Goal: Download file/media: Obtain a digital file from the website

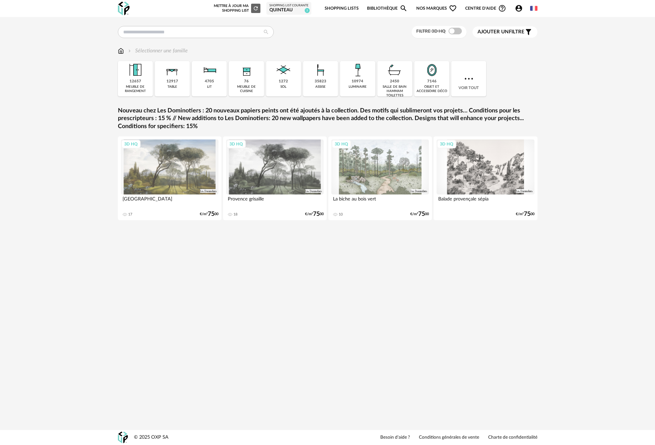
click at [472, 77] on img at bounding box center [469, 79] width 12 height 12
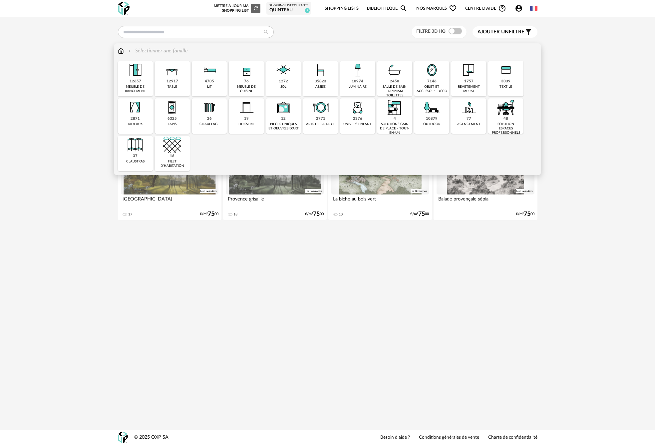
click at [472, 77] on img at bounding box center [469, 70] width 18 height 18
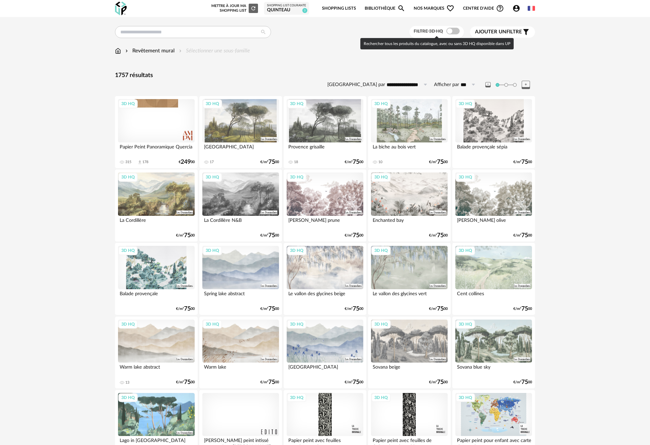
click at [455, 31] on span at bounding box center [452, 31] width 13 height 7
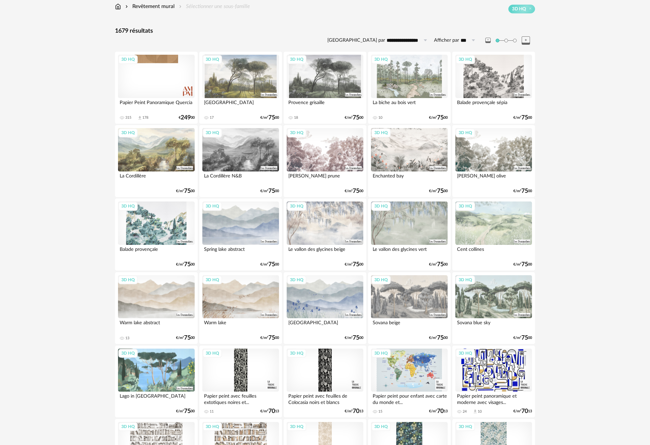
scroll to position [89, 0]
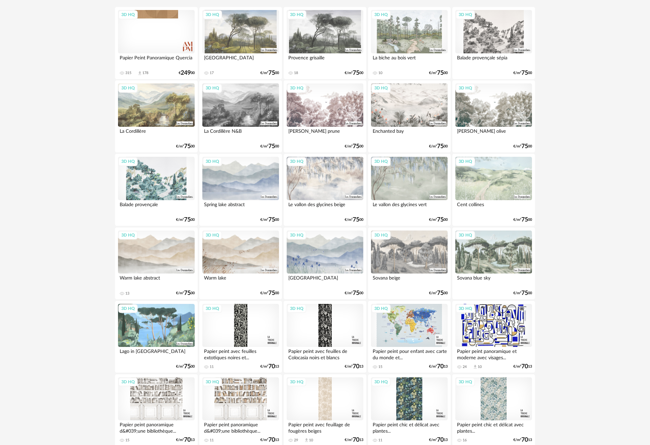
click at [263, 250] on div "3D HQ" at bounding box center [240, 251] width 77 height 43
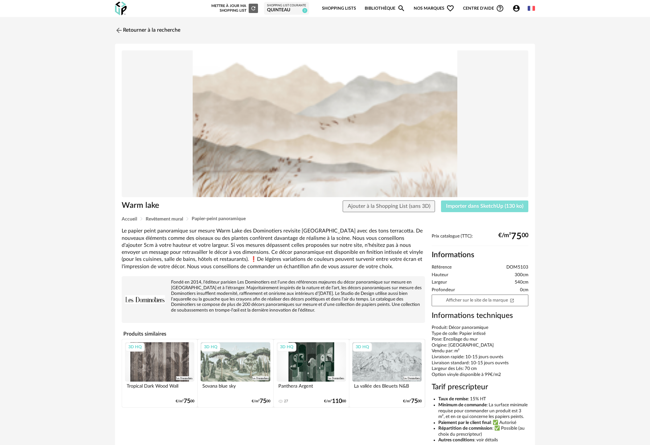
click at [503, 209] on button "Importer dans SketchUp (130 ko)" at bounding box center [484, 206] width 87 height 12
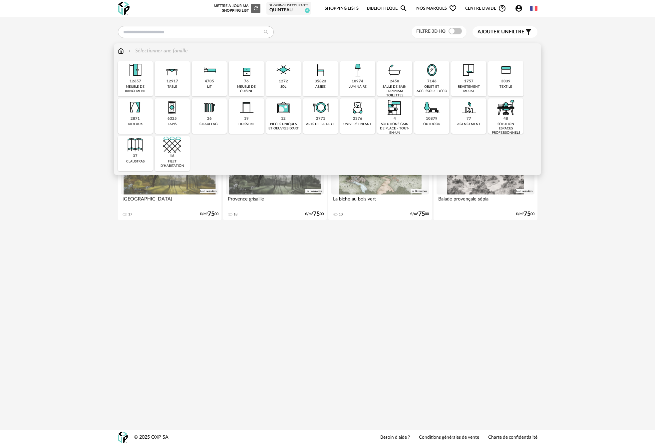
click at [475, 75] on div "Close icon 12657 meuble de rangement 12917 table 4705 lit 76 meuble de cuisine …" at bounding box center [328, 116] width 420 height 110
click at [468, 74] on img at bounding box center [469, 70] width 18 height 18
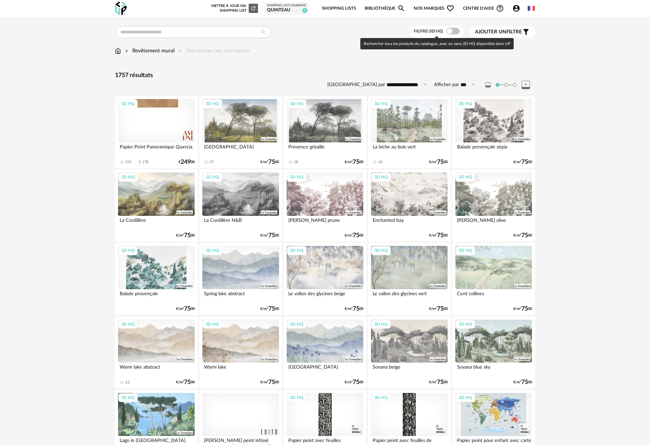
click at [449, 28] on span at bounding box center [452, 31] width 13 height 7
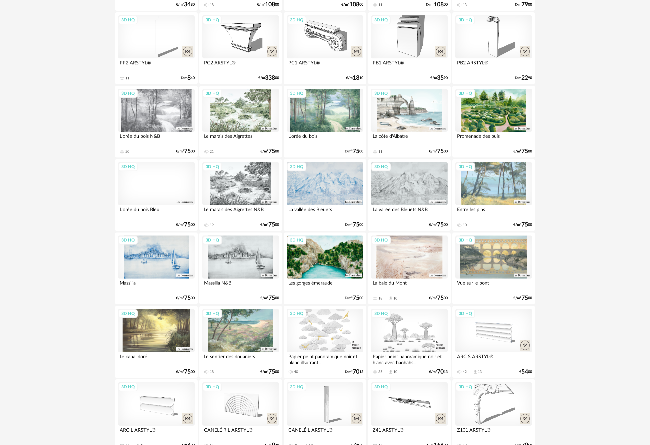
scroll to position [1162, 0]
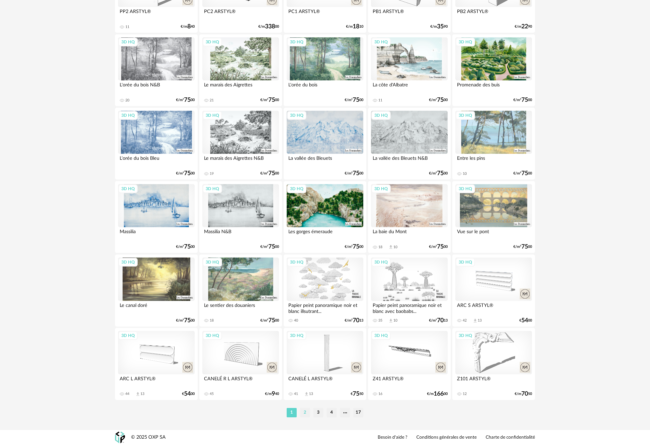
click at [306, 414] on li "2" at bounding box center [305, 412] width 10 height 9
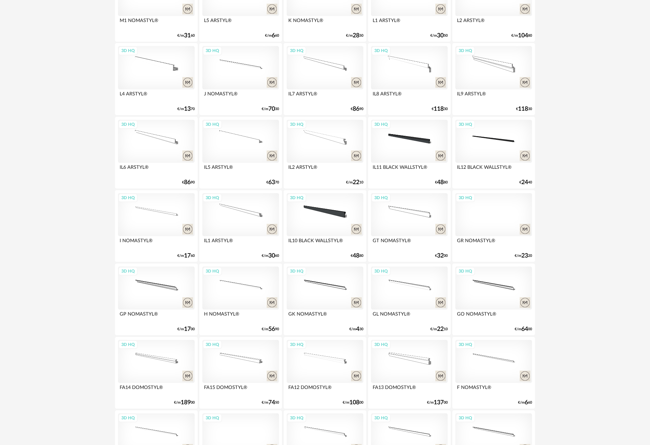
scroll to position [1162, 0]
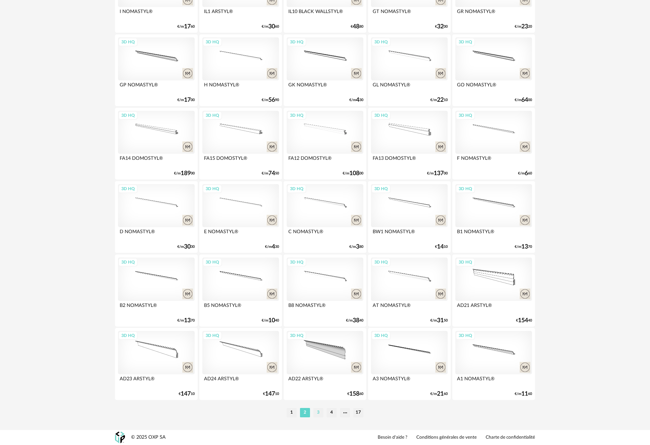
click at [320, 413] on li "3" at bounding box center [318, 412] width 10 height 9
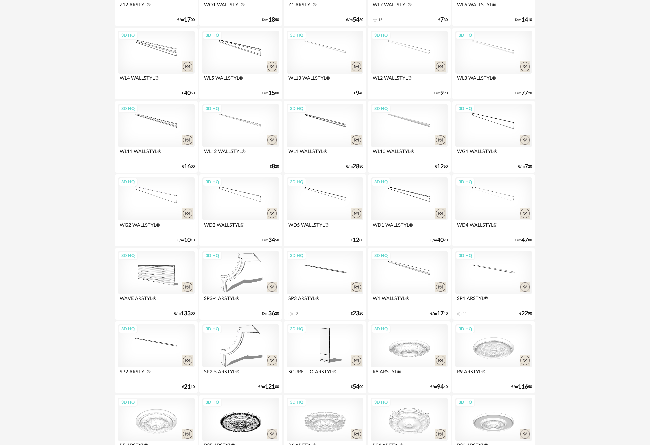
scroll to position [1162, 0]
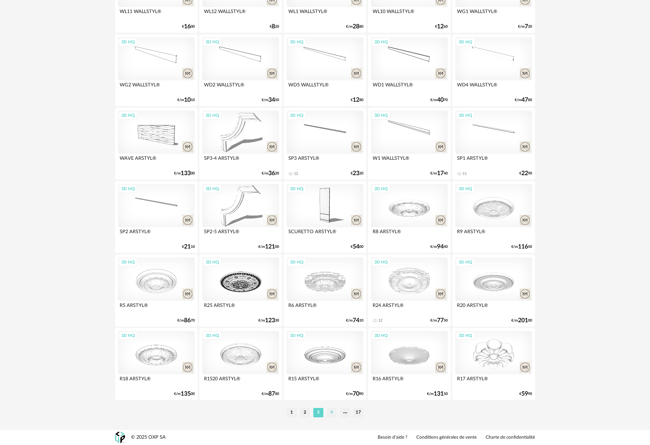
click at [334, 409] on li "4" at bounding box center [332, 412] width 10 height 9
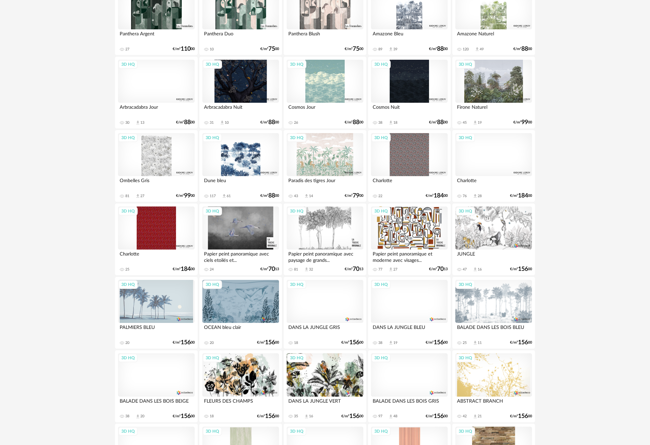
scroll to position [1162, 0]
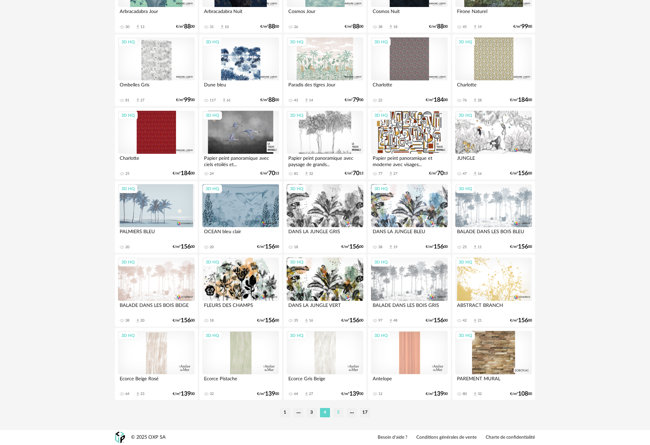
click at [337, 412] on li "5" at bounding box center [338, 412] width 10 height 9
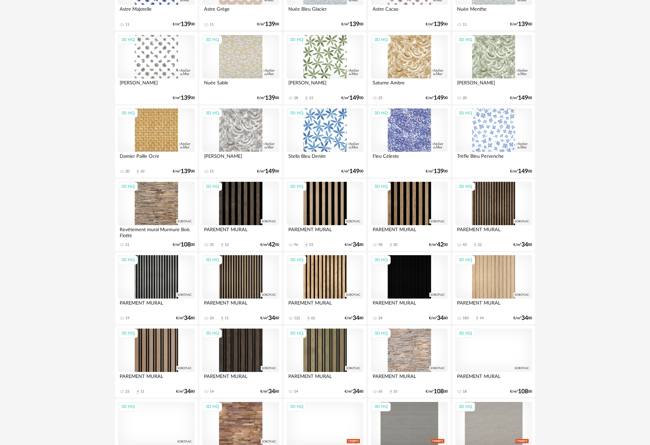
scroll to position [711, 0]
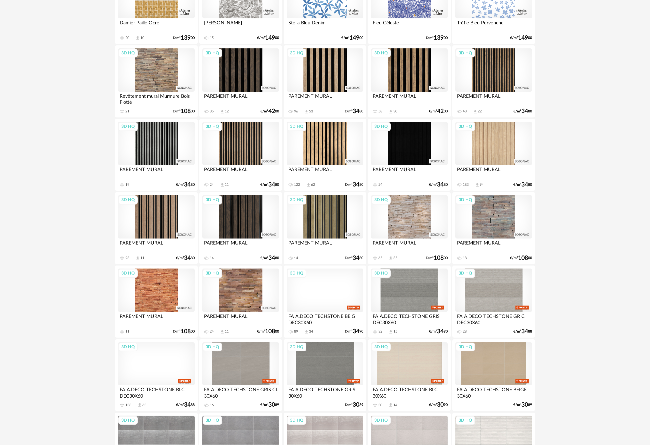
click at [240, 293] on div "3D HQ" at bounding box center [240, 289] width 77 height 43
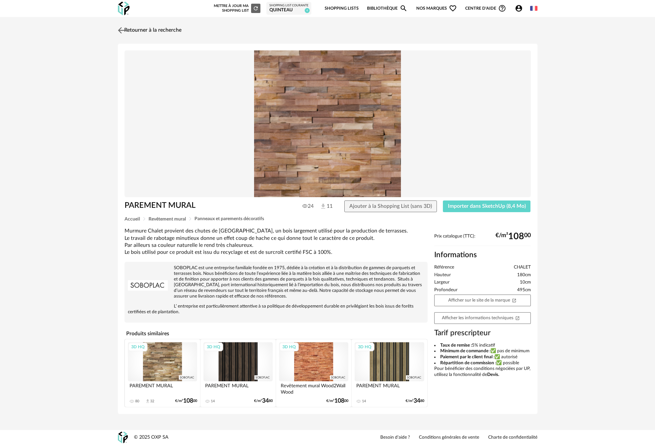
click at [123, 31] on img at bounding box center [121, 30] width 10 height 10
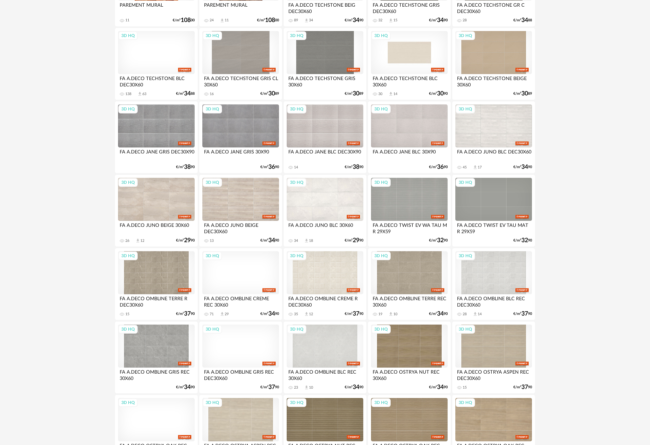
scroll to position [1162, 0]
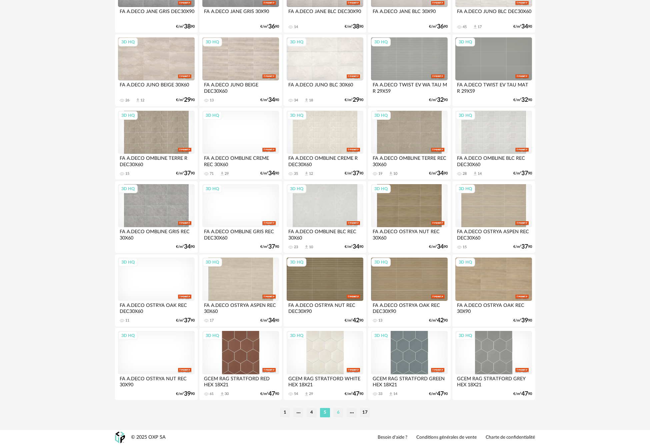
click at [340, 413] on li "6" at bounding box center [338, 412] width 10 height 9
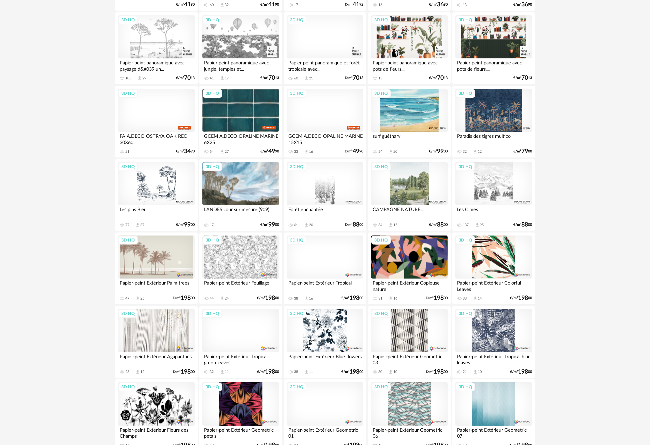
scroll to position [1162, 0]
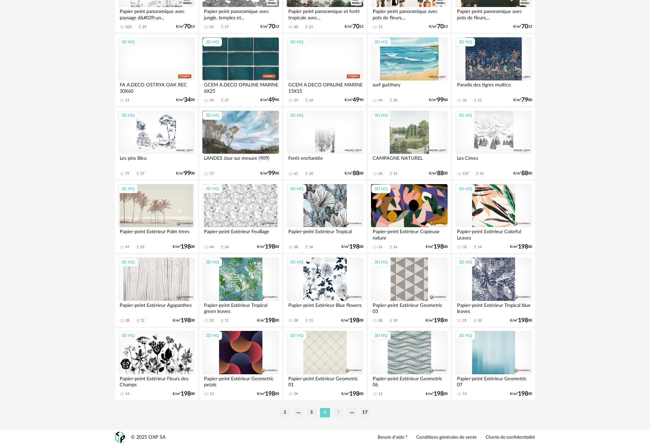
click at [340, 410] on li "7" at bounding box center [338, 412] width 10 height 9
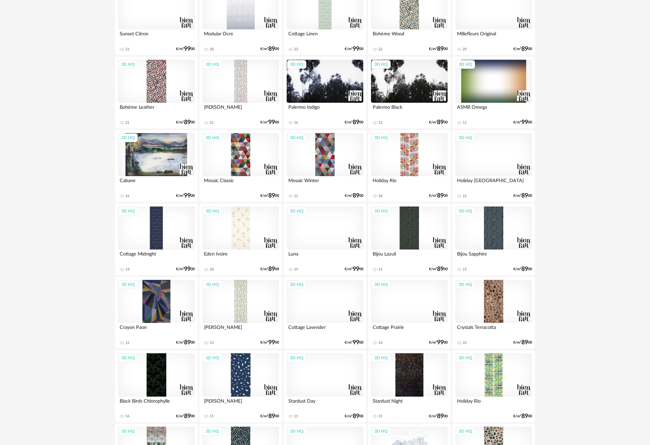
scroll to position [1162, 0]
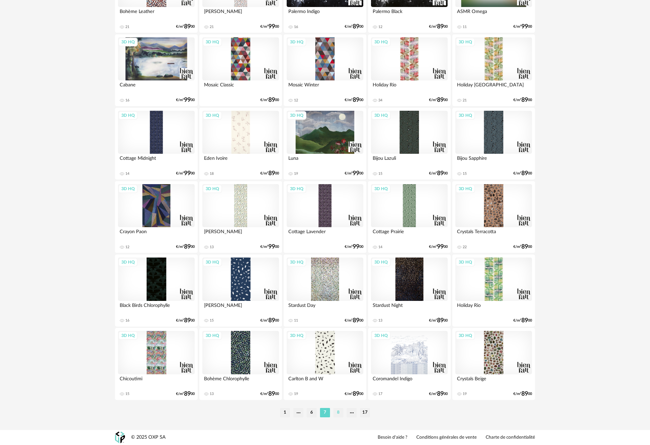
click at [338, 411] on li "8" at bounding box center [338, 412] width 10 height 9
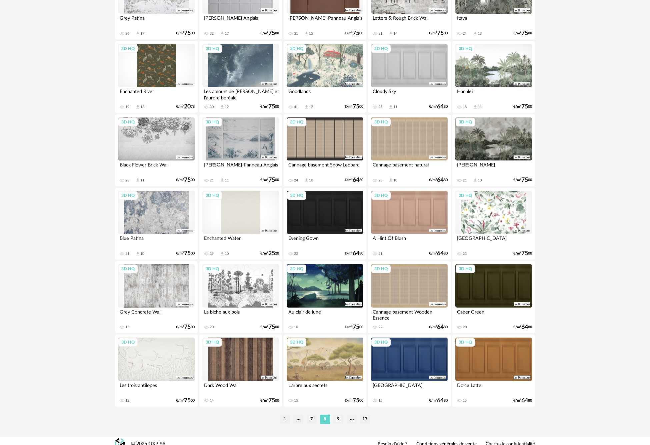
scroll to position [1162, 0]
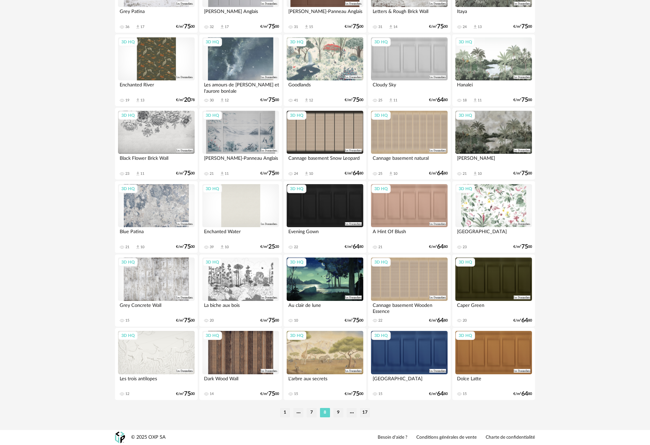
click at [336, 414] on li "9" at bounding box center [338, 412] width 10 height 9
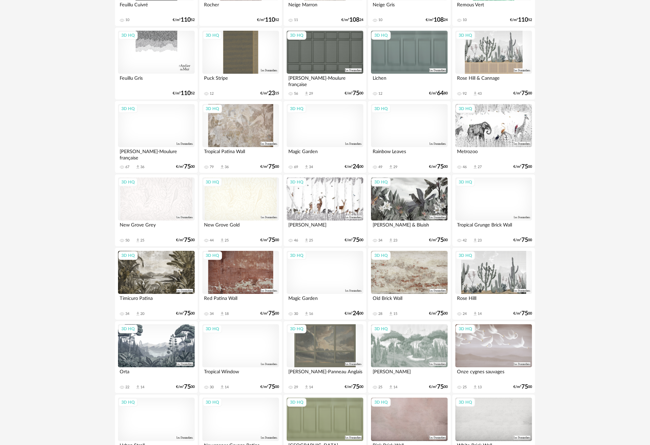
scroll to position [1162, 0]
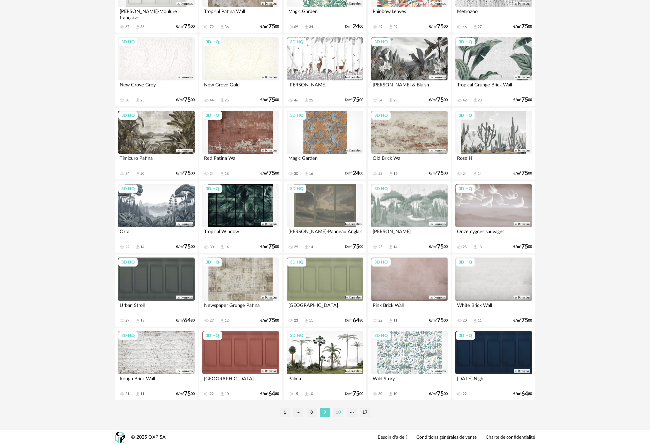
click at [340, 410] on li "10" at bounding box center [338, 412] width 10 height 9
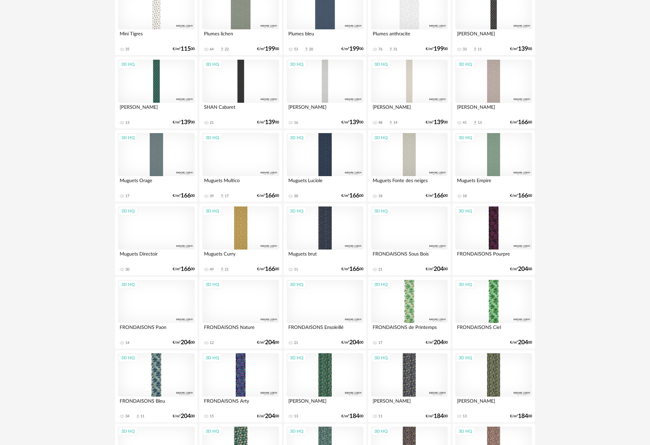
scroll to position [1162, 0]
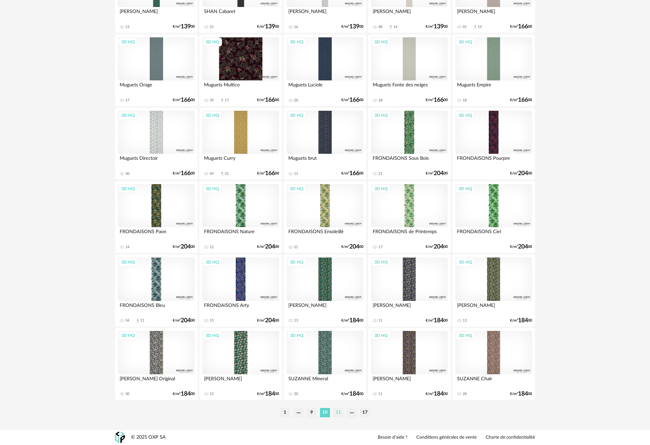
click at [341, 413] on li "11" at bounding box center [338, 412] width 10 height 9
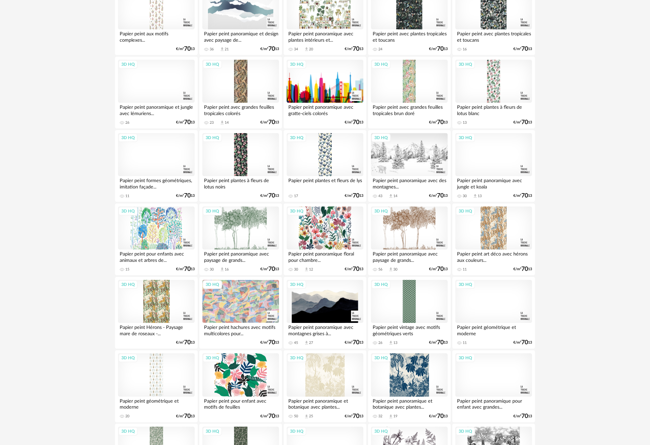
scroll to position [1162, 0]
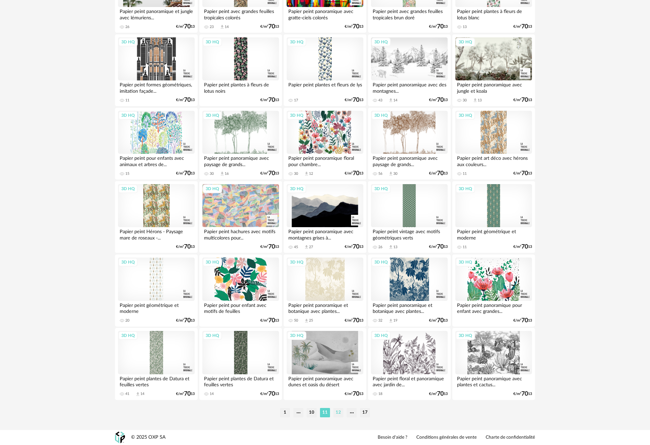
click at [337, 412] on li "12" at bounding box center [338, 412] width 10 height 9
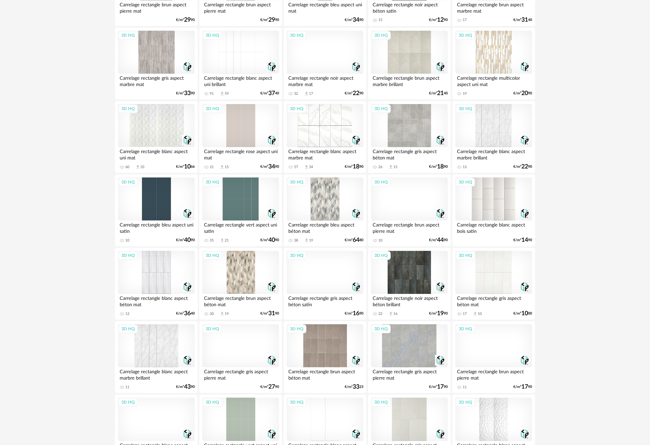
scroll to position [1162, 0]
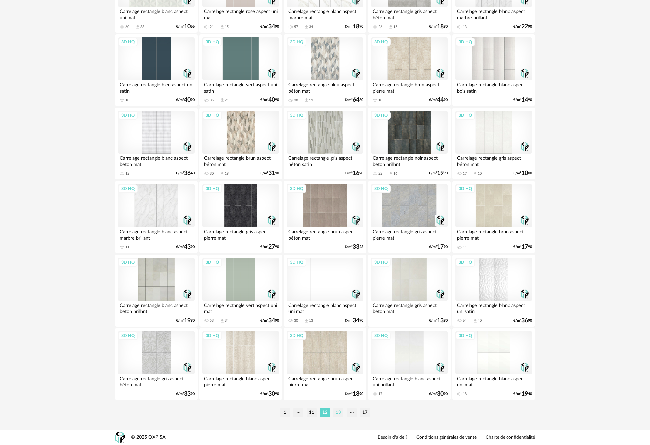
click at [337, 413] on li "13" at bounding box center [338, 412] width 10 height 9
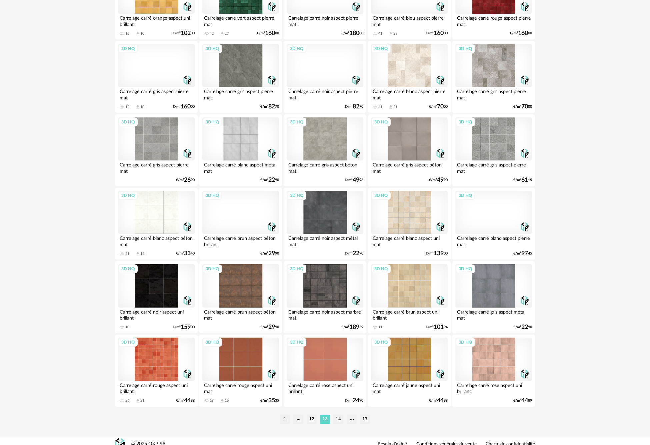
scroll to position [1162, 0]
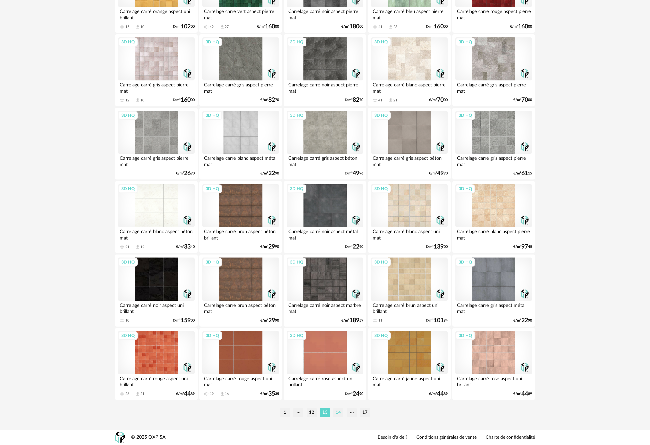
click at [341, 410] on li "14" at bounding box center [338, 412] width 10 height 9
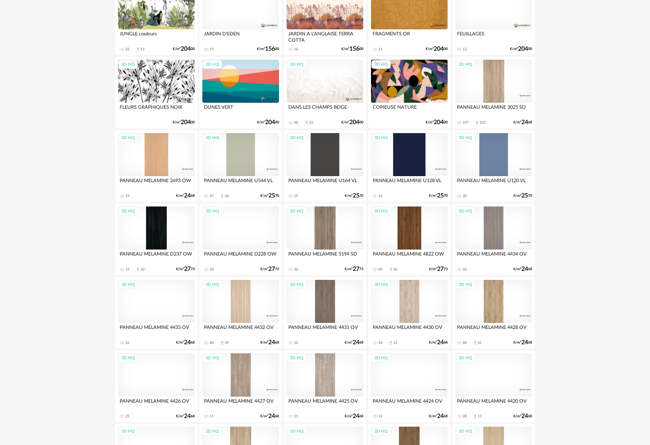
scroll to position [1162, 0]
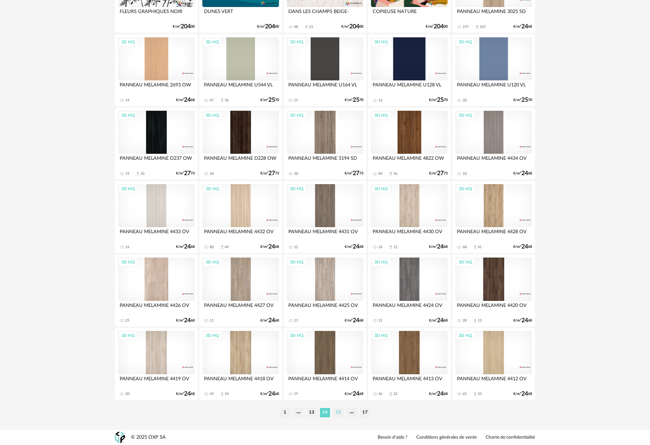
click at [341, 411] on li "15" at bounding box center [338, 412] width 10 height 9
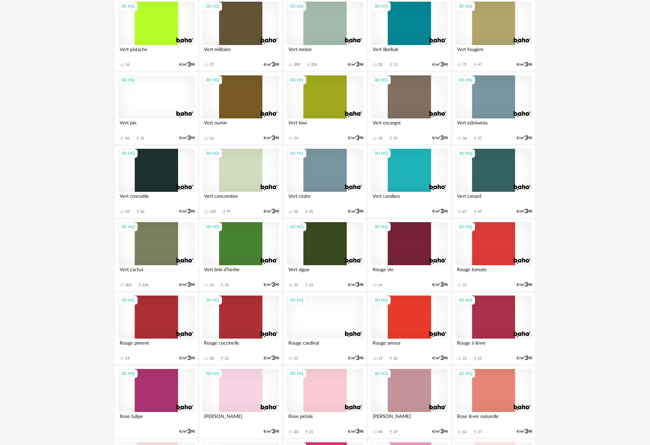
scroll to position [1162, 0]
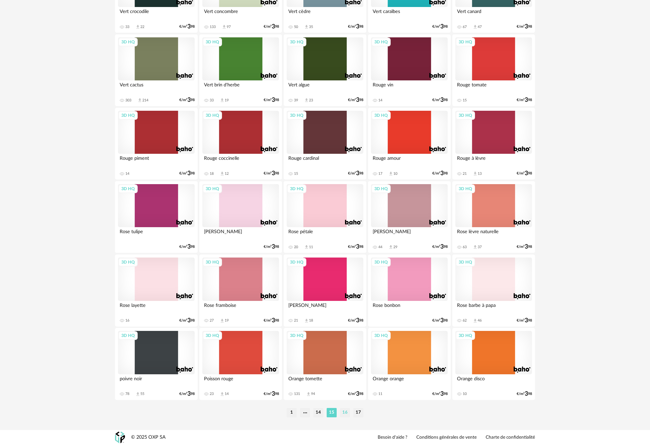
click at [346, 412] on li "16" at bounding box center [345, 412] width 10 height 9
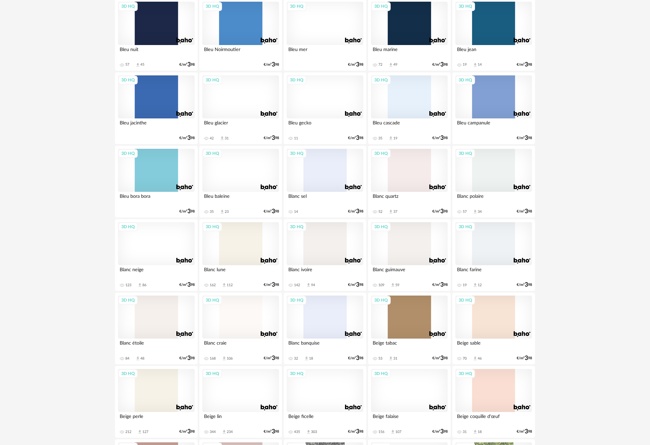
scroll to position [1162, 0]
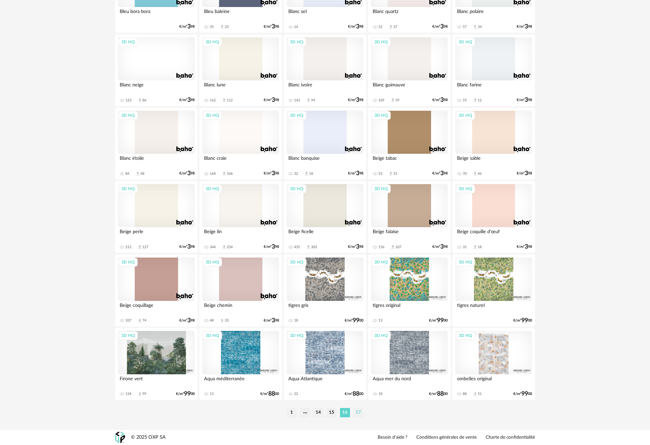
click at [358, 412] on li "17" at bounding box center [358, 412] width 10 height 9
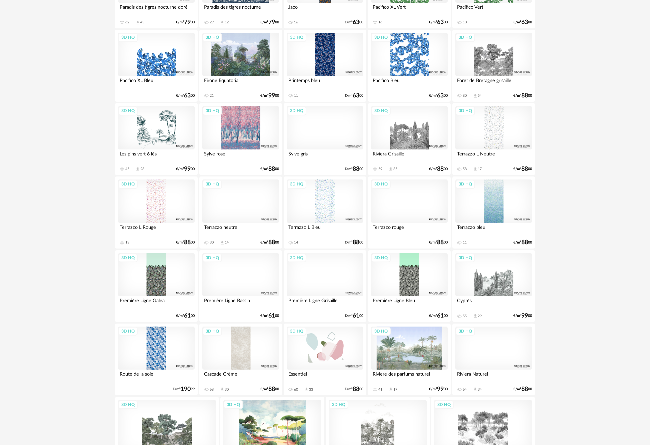
scroll to position [880, 0]
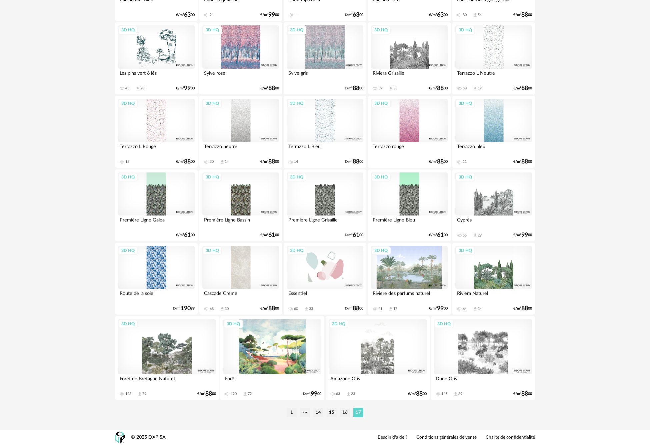
click at [176, 350] on div "3D HQ" at bounding box center [167, 346] width 98 height 55
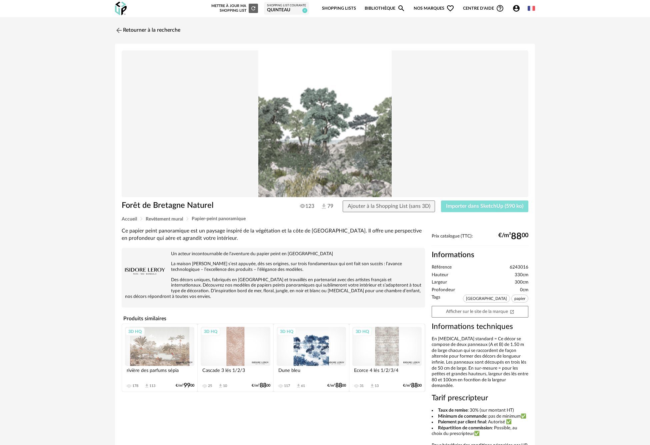
click at [463, 208] on span "Importer dans SketchUp (590 ko)" at bounding box center [484, 205] width 77 height 5
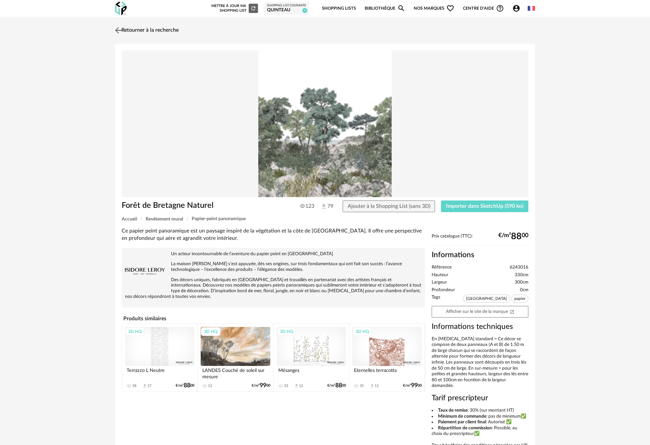
click at [121, 32] on img at bounding box center [119, 30] width 10 height 10
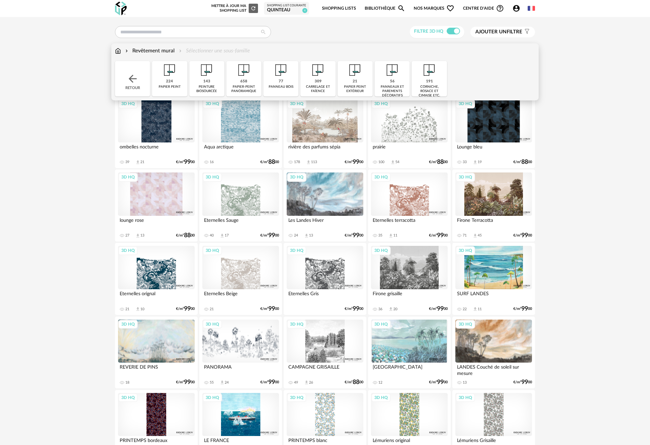
click at [118, 53] on img at bounding box center [118, 51] width 6 height 8
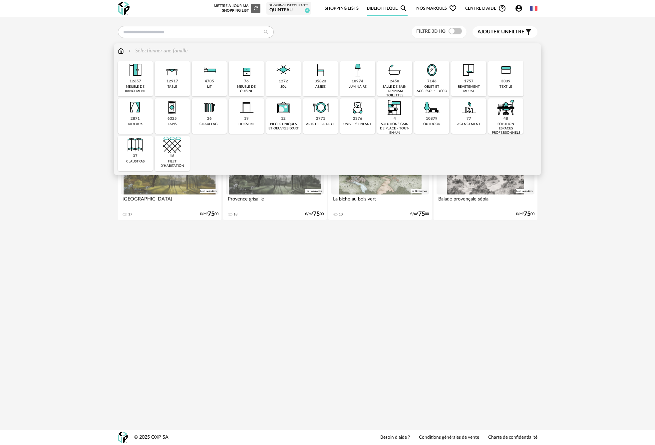
click at [172, 115] on img at bounding box center [172, 107] width 18 height 18
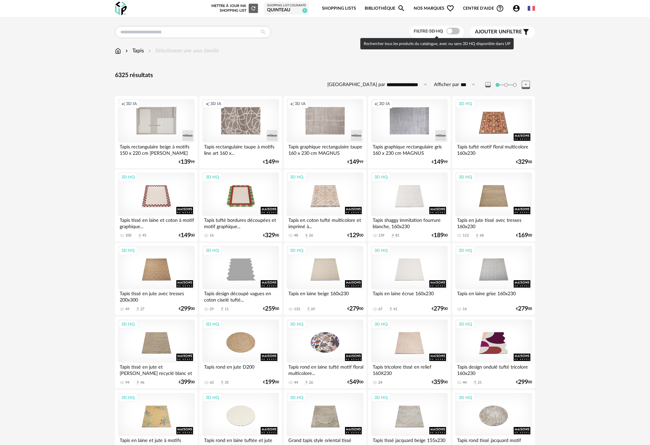
click at [453, 31] on span at bounding box center [452, 31] width 13 height 7
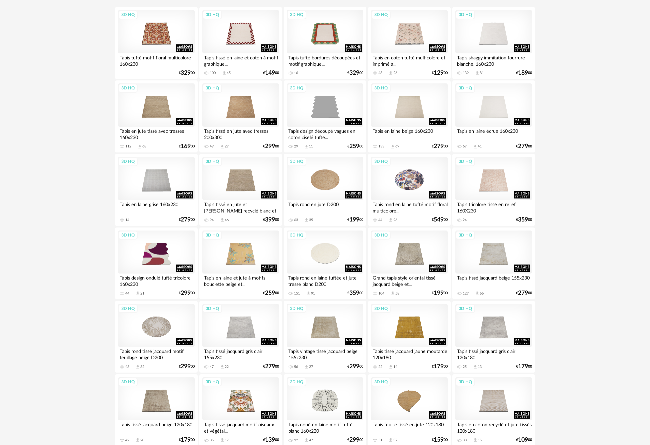
scroll to position [178, 0]
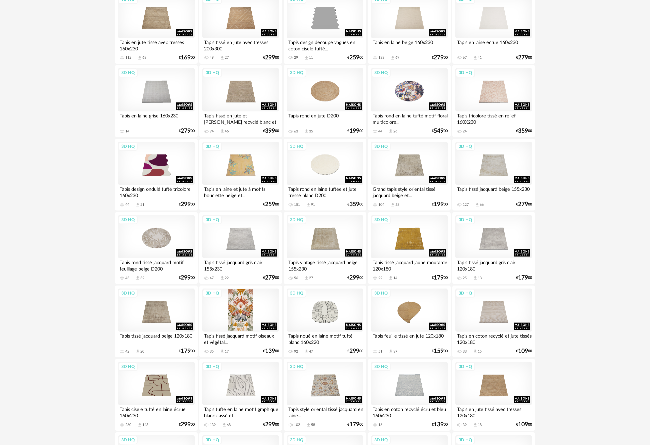
click at [237, 305] on div "3D HQ" at bounding box center [240, 309] width 77 height 43
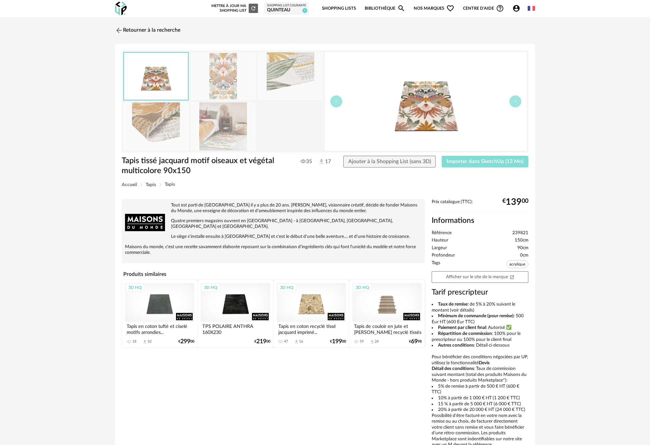
click at [474, 163] on span "Importer dans SketchUp (13 Mo)" at bounding box center [485, 161] width 77 height 5
click at [119, 31] on img at bounding box center [119, 30] width 10 height 10
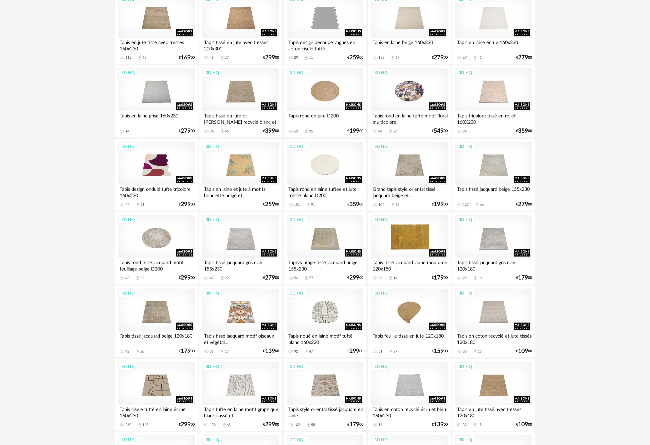
scroll to position [311, 0]
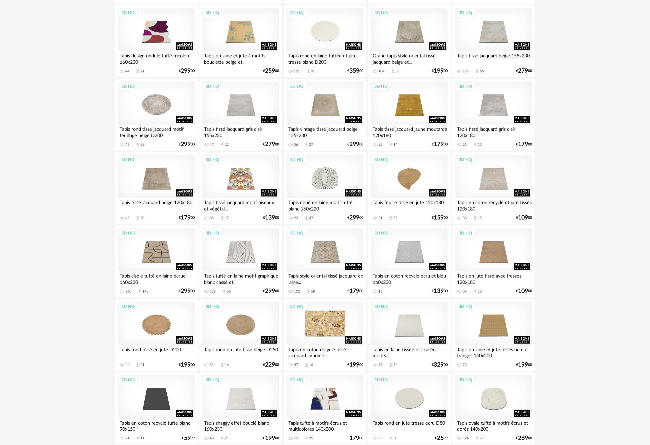
click at [326, 312] on div "3D HQ" at bounding box center [325, 323] width 77 height 43
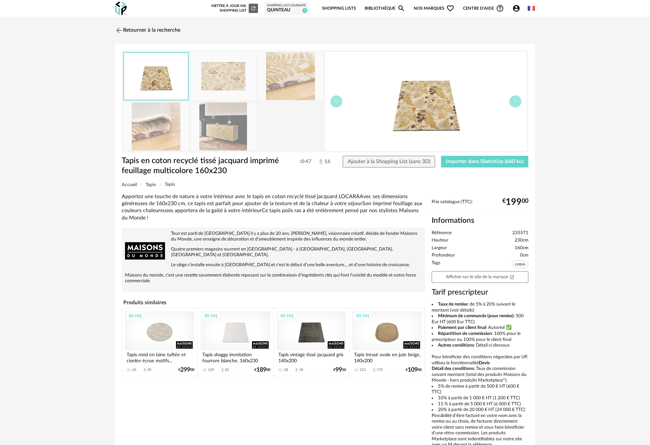
scroll to position [37, 0]
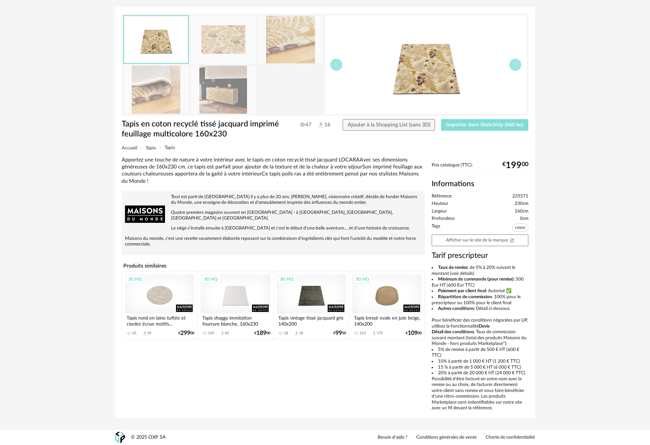
click at [463, 126] on span "Importer dans SketchUp (660 ko)" at bounding box center [484, 124] width 77 height 5
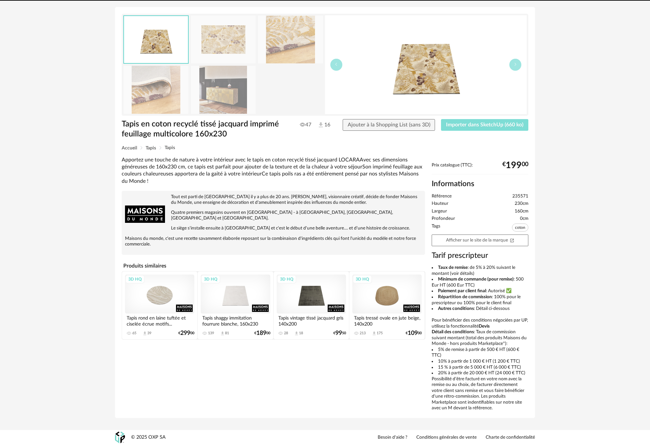
scroll to position [0, 0]
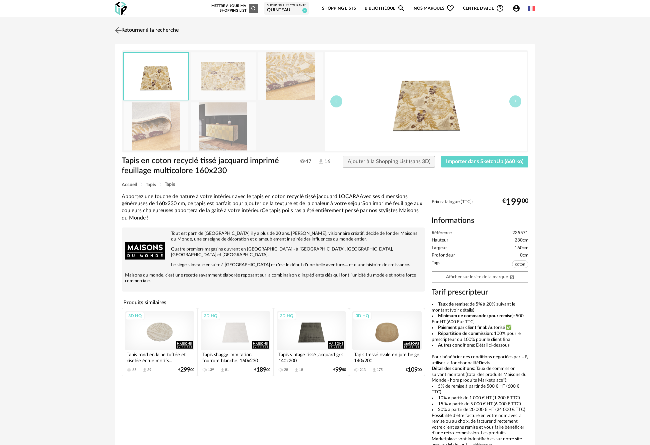
click at [114, 27] on img at bounding box center [119, 30] width 10 height 10
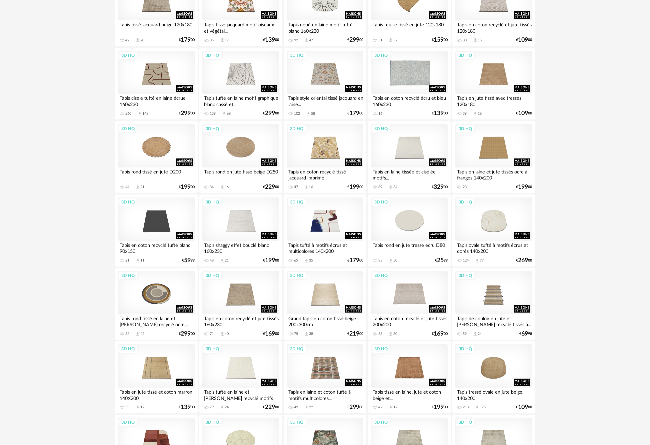
scroll to position [533, 0]
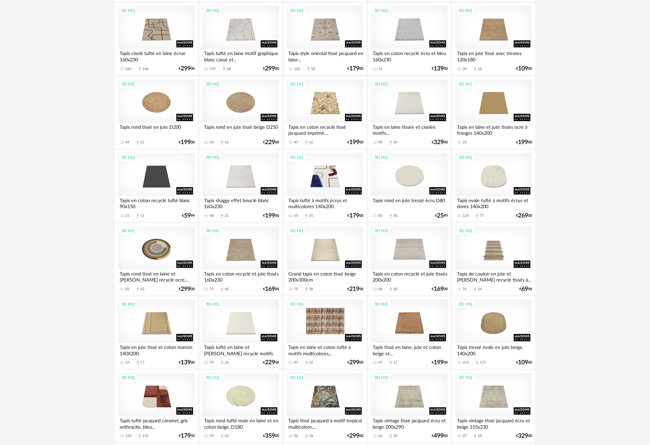
click at [333, 328] on div "3D HQ" at bounding box center [325, 320] width 77 height 43
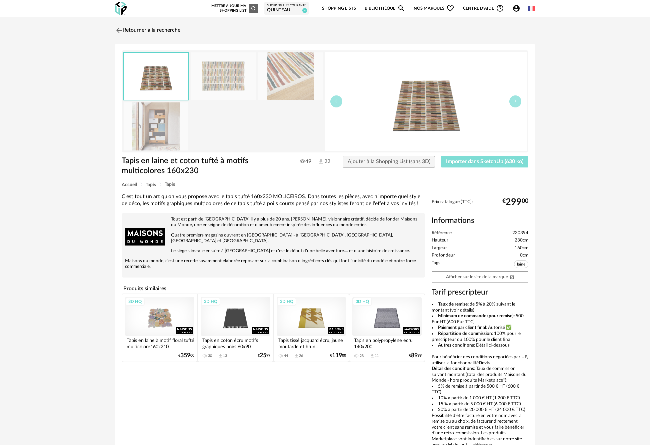
click at [477, 165] on button "Importer dans SketchUp (630 ko)" at bounding box center [484, 162] width 87 height 12
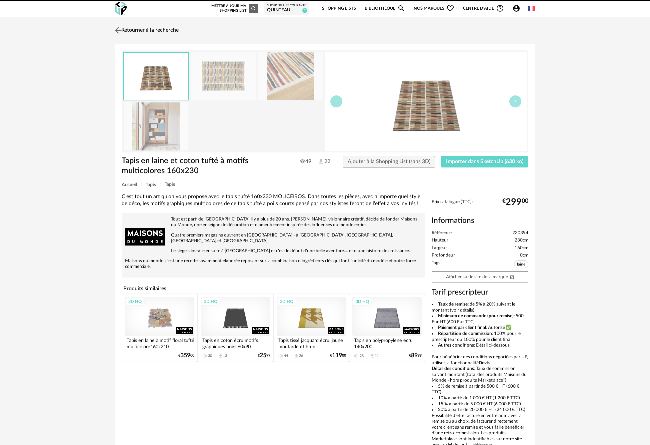
click at [120, 29] on img at bounding box center [119, 30] width 10 height 10
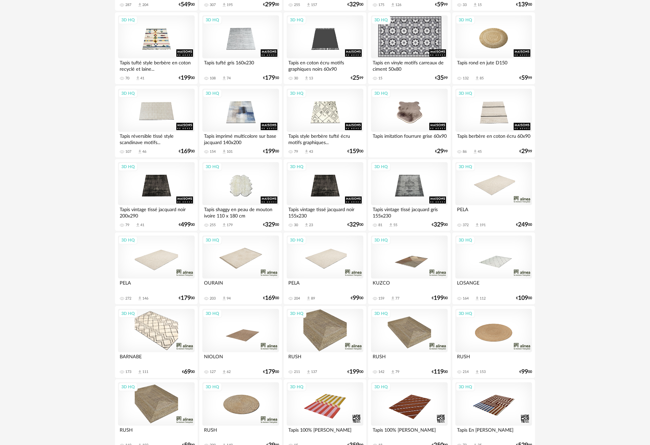
scroll to position [1162, 0]
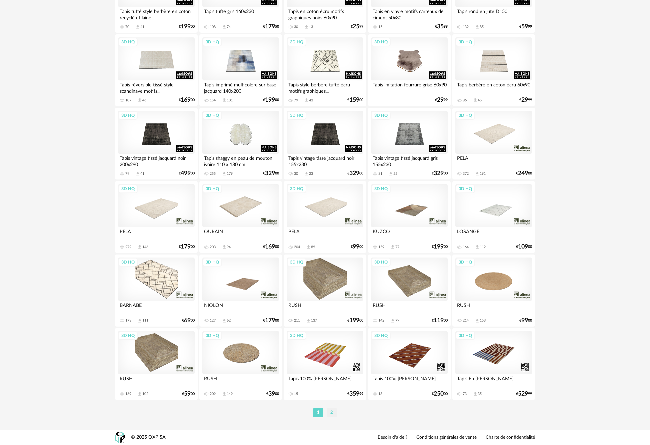
click at [333, 412] on li "2" at bounding box center [332, 412] width 10 height 9
